Goal: Task Accomplishment & Management: Complete application form

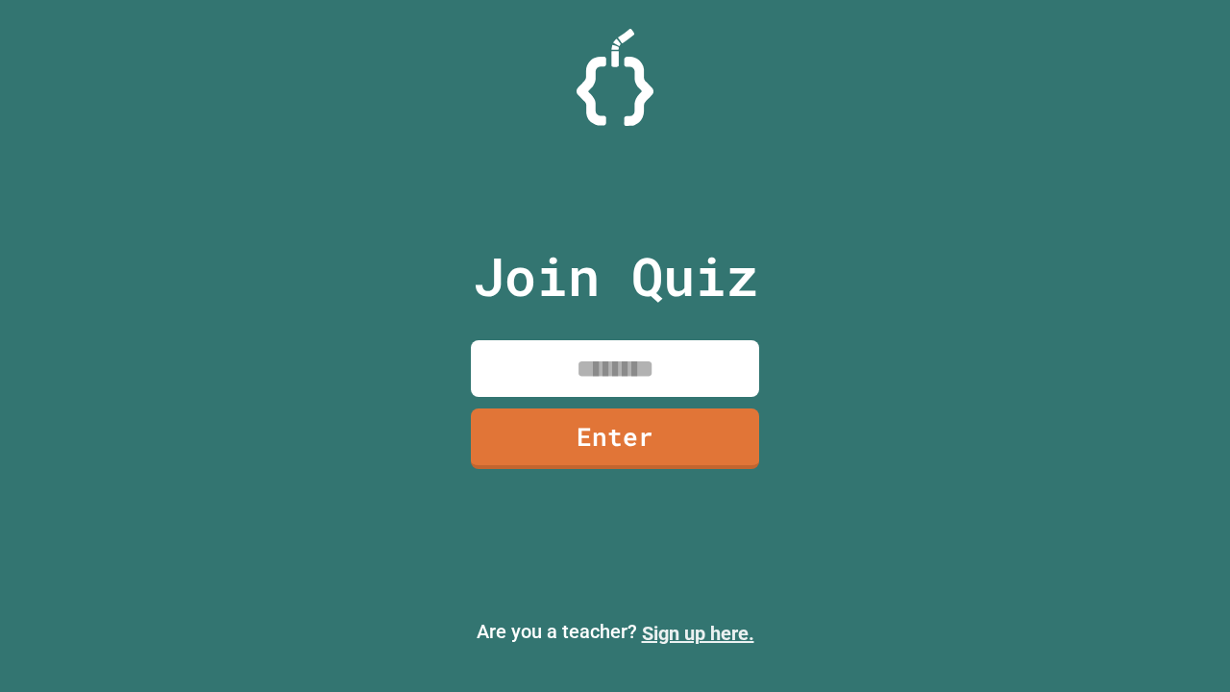
click at [697, 633] on link "Sign up here." at bounding box center [698, 633] width 112 height 23
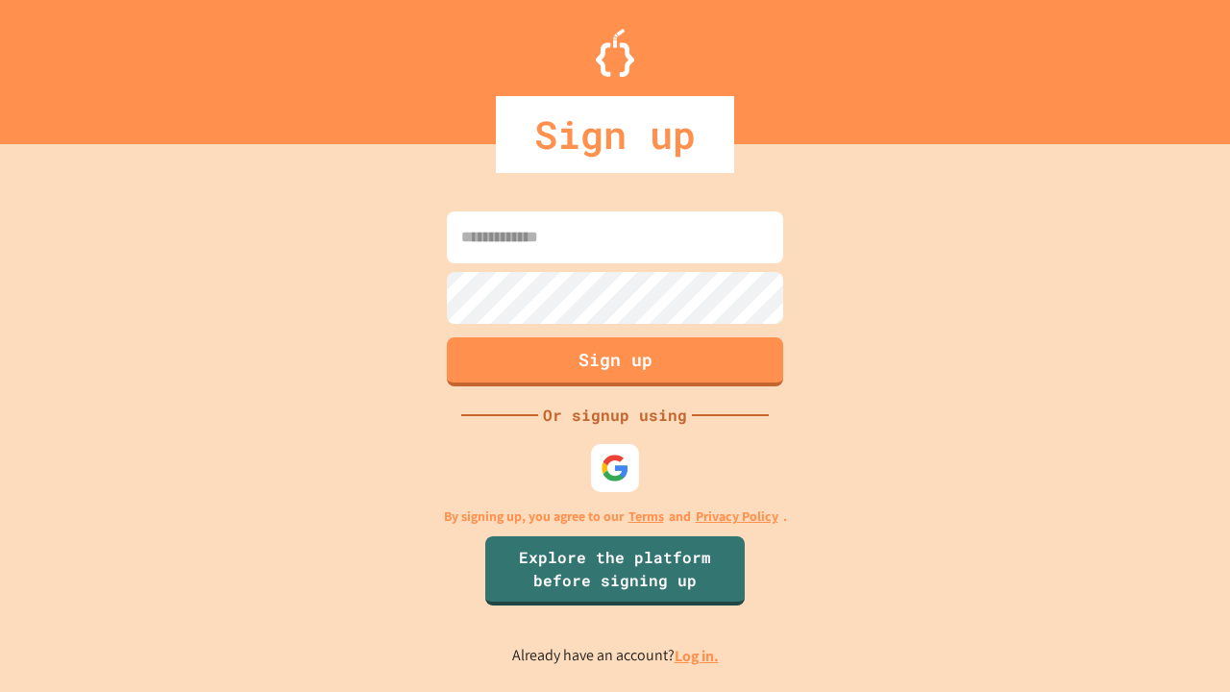
click at [697, 655] on link "Log in." at bounding box center [696, 656] width 44 height 20
